Goal: Information Seeking & Learning: Find specific page/section

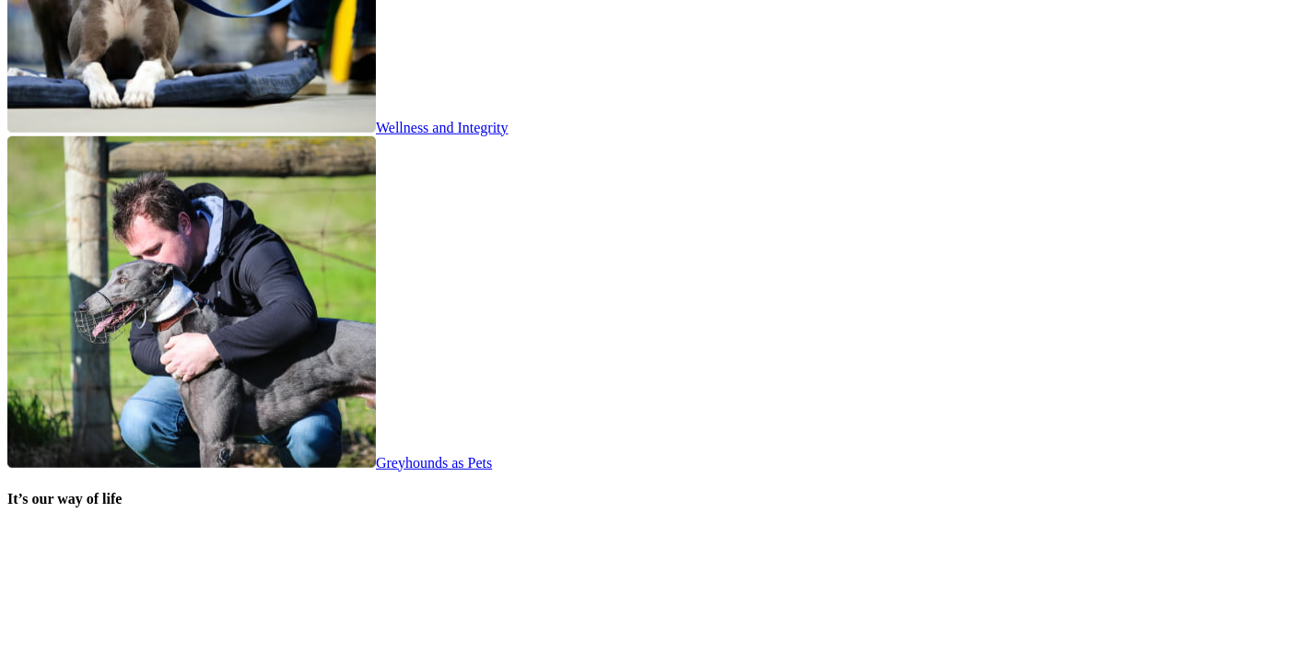
scroll to position [3783, 0]
